Goal: Information Seeking & Learning: Learn about a topic

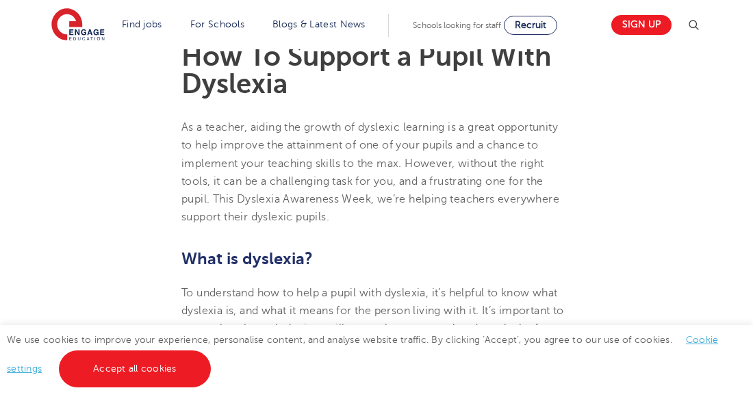
scroll to position [487, 0]
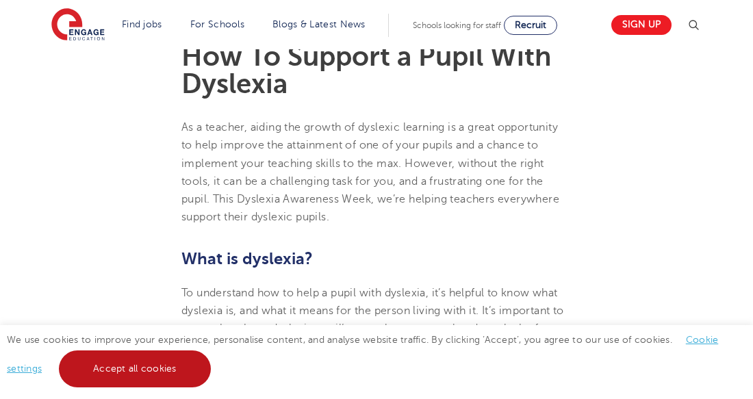
click at [141, 378] on link "Accept all cookies" at bounding box center [135, 368] width 152 height 37
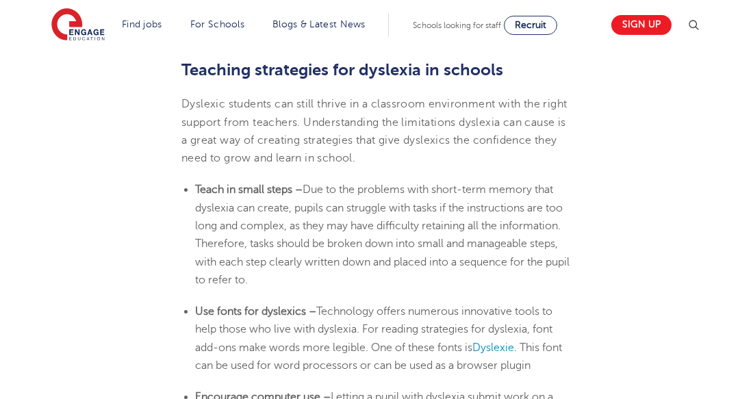
scroll to position [2791, 0]
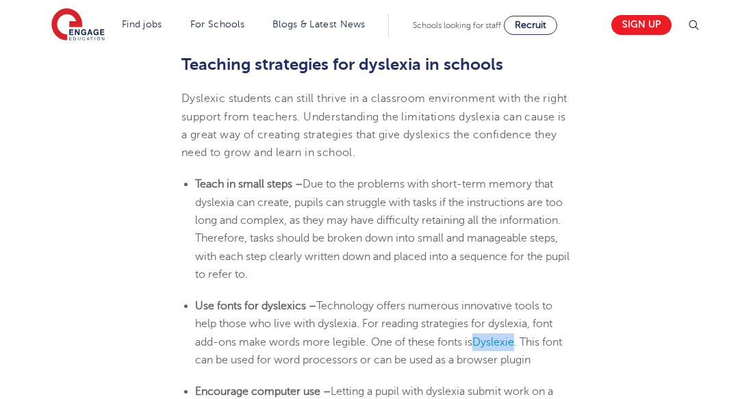
click at [410, 181] on span "Due to the problems with short-term memory that dyslexia can create, pupils can…" at bounding box center [382, 229] width 374 height 102
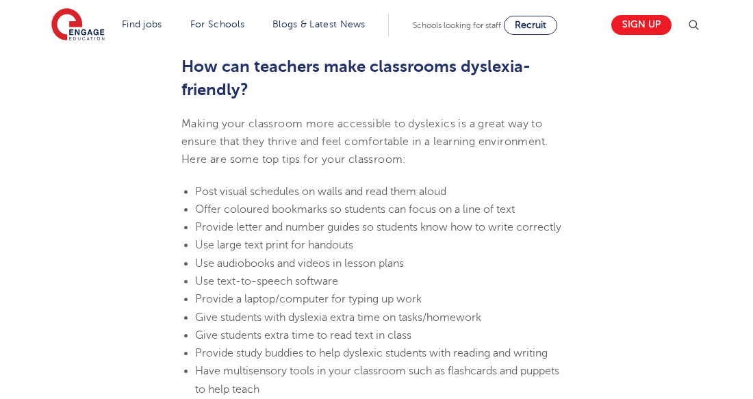
scroll to position [3774, 0]
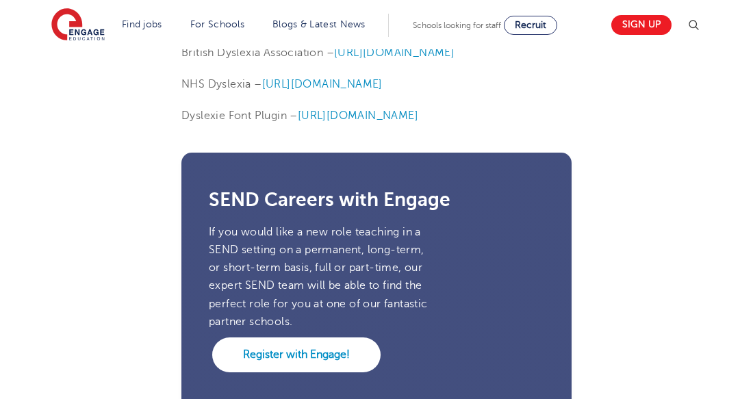
scroll to position [4444, 0]
